Goal: Find specific page/section: Find specific page/section

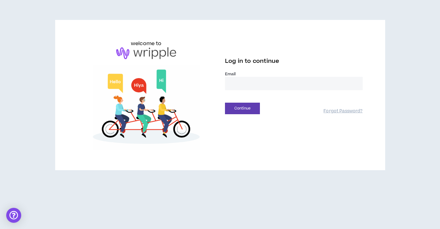
click at [236, 93] on div "Email *" at bounding box center [294, 83] width 138 height 24
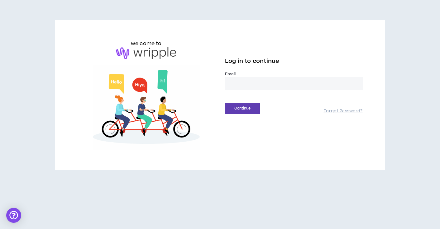
click at [239, 87] on input "email" at bounding box center [294, 83] width 138 height 13
type input "**********"
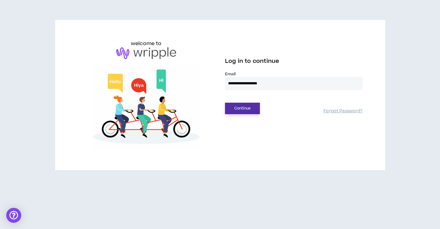
click at [255, 108] on button "Continue" at bounding box center [242, 109] width 35 height 12
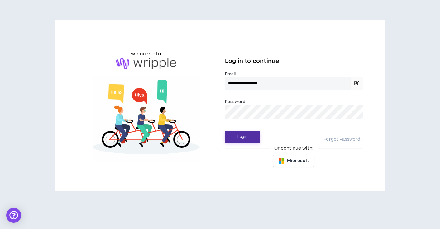
click at [242, 139] on button "Login" at bounding box center [242, 137] width 35 height 12
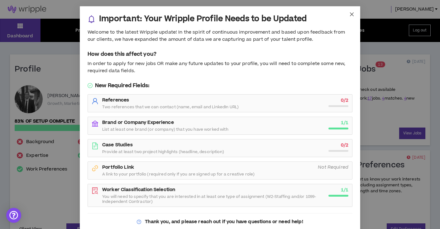
click at [353, 12] on icon "close" at bounding box center [351, 14] width 5 height 5
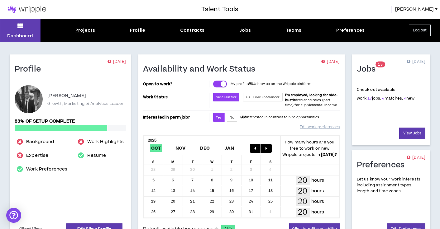
click at [87, 33] on div "Projects" at bounding box center [85, 30] width 20 height 7
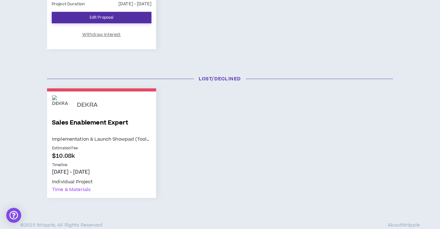
scroll to position [251, 0]
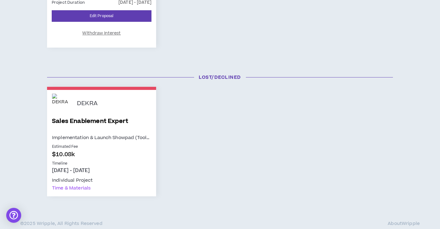
click at [106, 107] on div "DEKRA" at bounding box center [114, 104] width 74 height 20
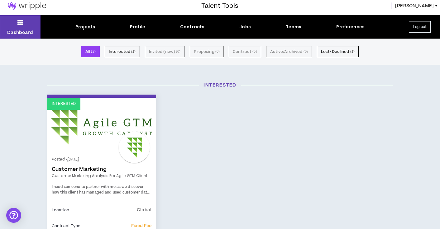
scroll to position [0, 0]
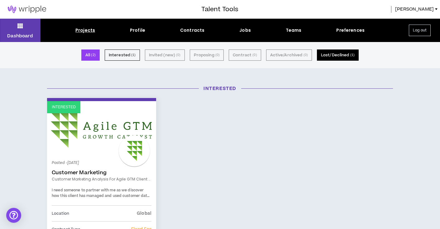
click at [331, 50] on button "Lost/Declined ( 1 )" at bounding box center [338, 55] width 42 height 11
